Goal: Navigation & Orientation: Find specific page/section

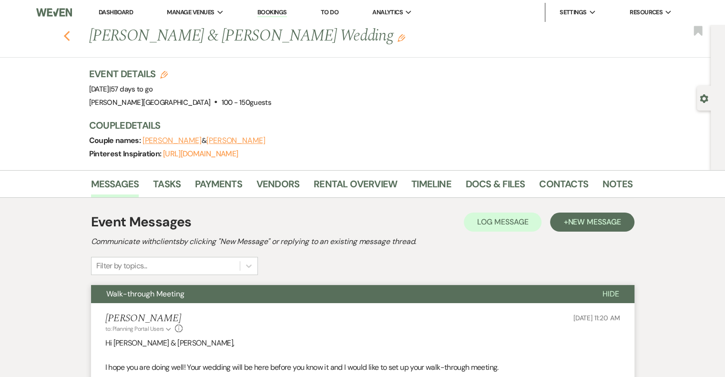
click at [70, 38] on use "button" at bounding box center [66, 36] width 6 height 10
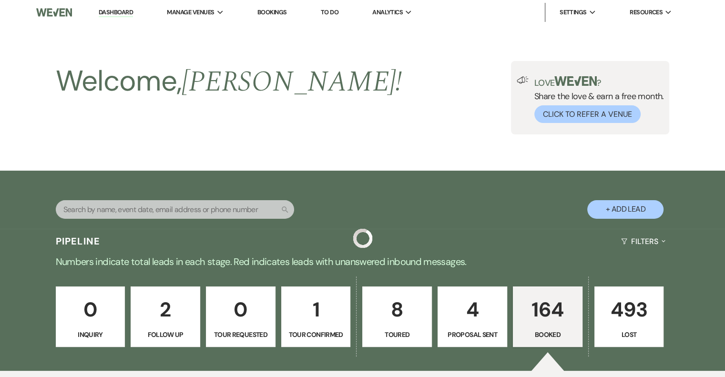
scroll to position [715, 0]
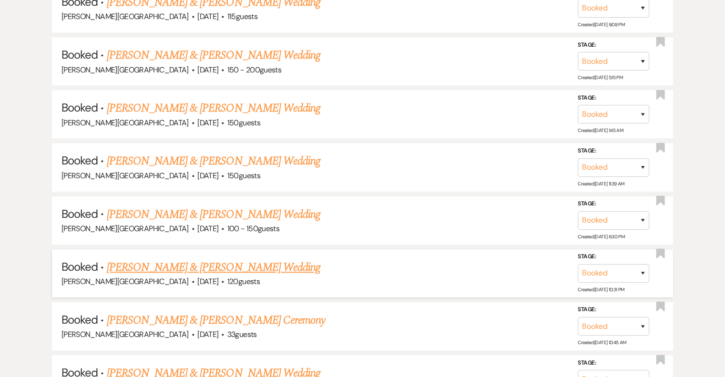
click at [208, 261] on link "[PERSON_NAME] & [PERSON_NAME] Wedding" at bounding box center [213, 267] width 213 height 17
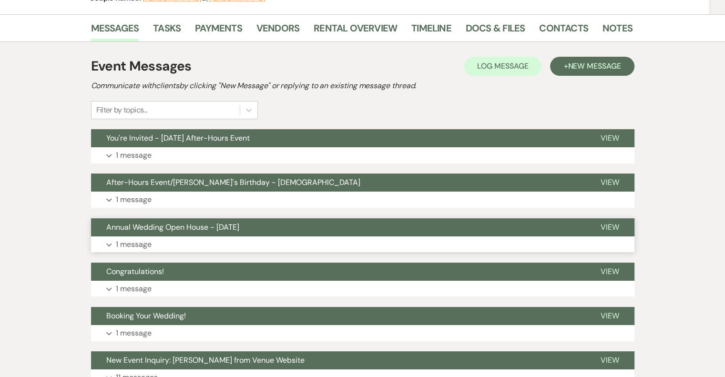
scroll to position [95, 0]
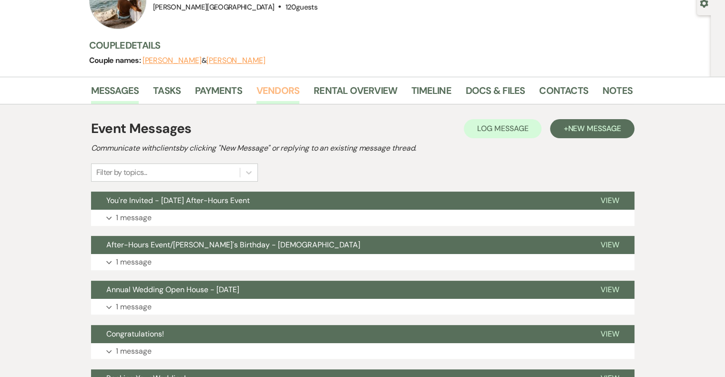
drag, startPoint x: 271, startPoint y: 91, endPoint x: 284, endPoint y: 111, distance: 23.7
click at [271, 91] on link "Vendors" at bounding box center [277, 93] width 43 height 21
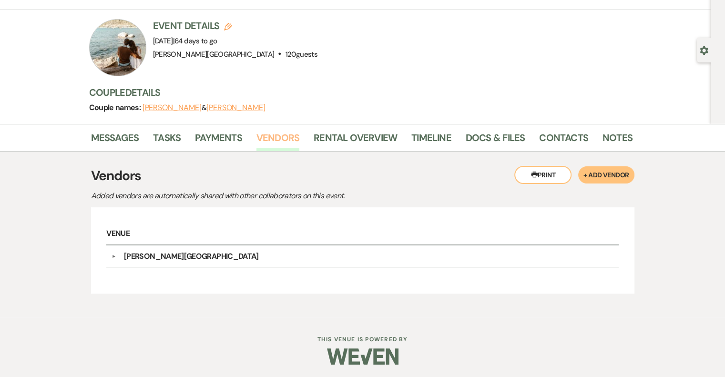
scroll to position [49, 0]
click at [121, 142] on link "Messages" at bounding box center [115, 140] width 48 height 21
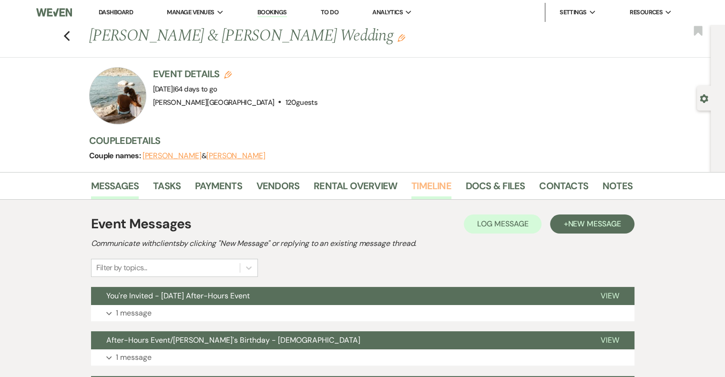
click at [439, 185] on link "Timeline" at bounding box center [431, 188] width 40 height 21
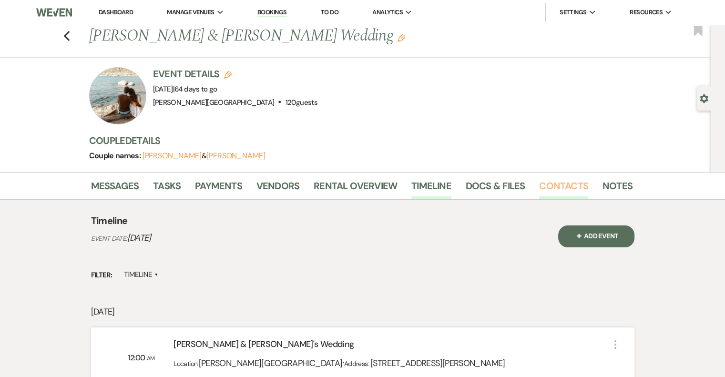
click at [565, 184] on link "Contacts" at bounding box center [563, 188] width 49 height 21
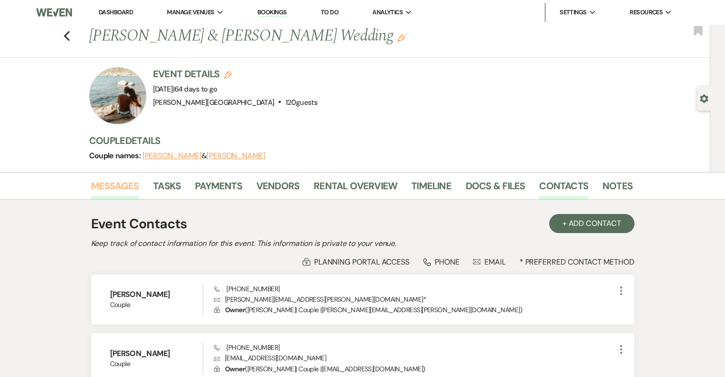
click at [120, 184] on link "Messages" at bounding box center [115, 188] width 48 height 21
